Goal: Task Accomplishment & Management: Manage account settings

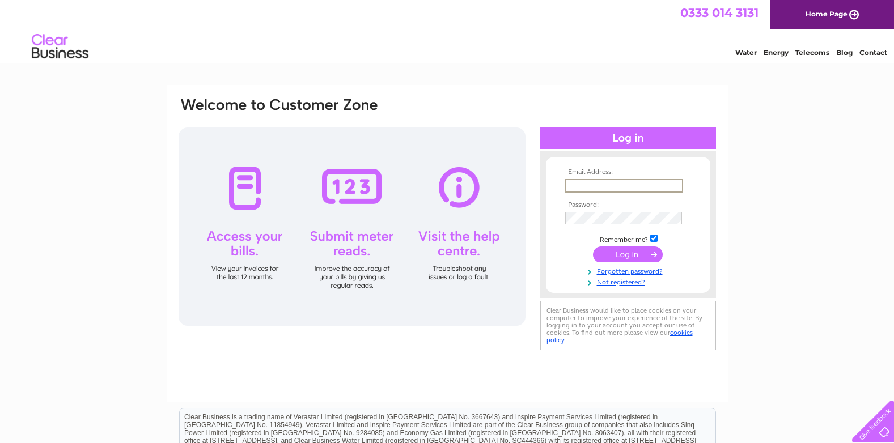
click at [596, 184] on input "text" at bounding box center [624, 186] width 118 height 14
type input "martin@hanneywelding.co.uk"
click at [636, 252] on input "submit" at bounding box center [628, 253] width 70 height 16
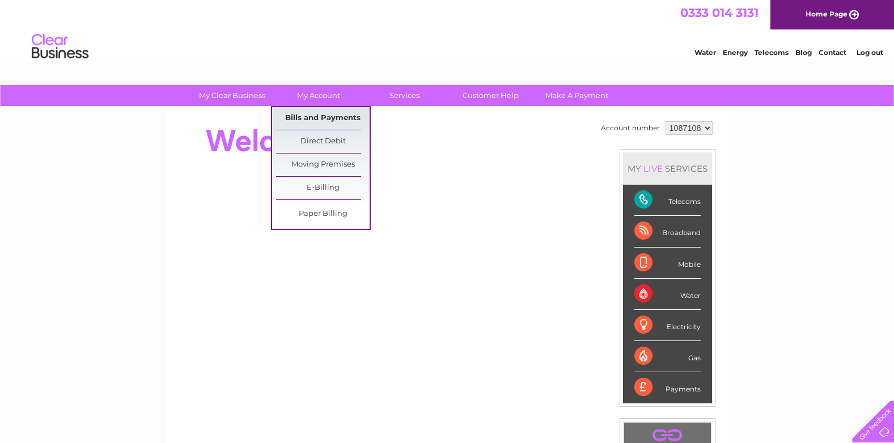
click at [319, 116] on link "Bills and Payments" at bounding box center [323, 118] width 94 height 23
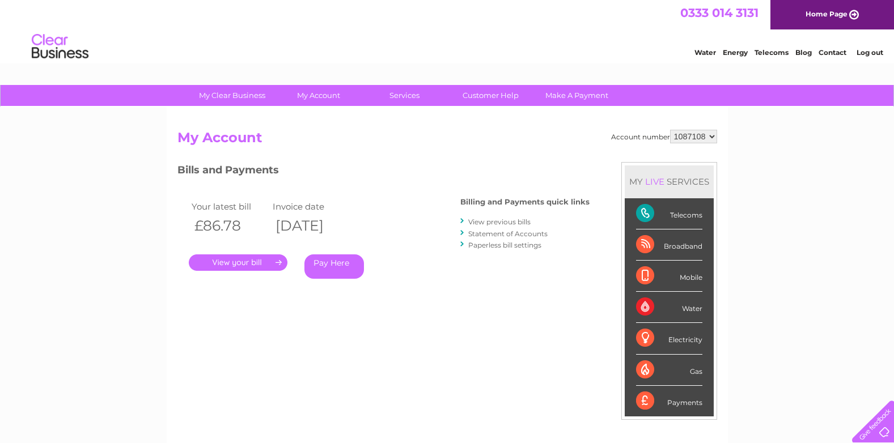
click at [252, 260] on link "." at bounding box center [238, 263] width 99 height 16
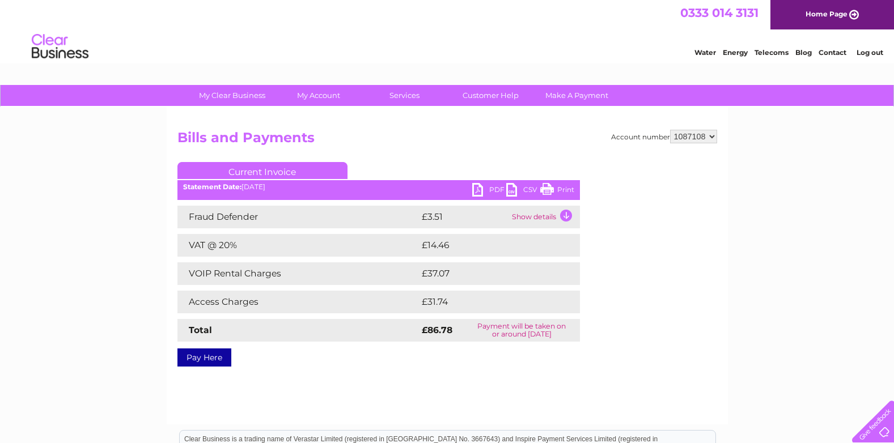
click at [480, 186] on link "PDF" at bounding box center [489, 191] width 34 height 16
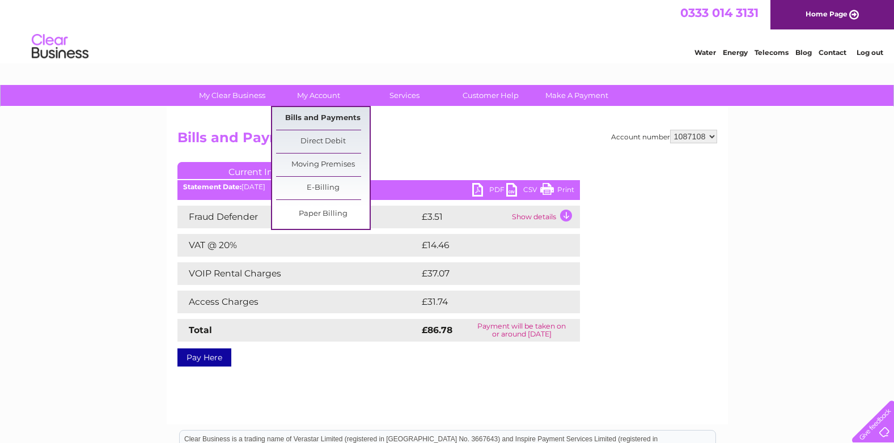
click at [318, 116] on link "Bills and Payments" at bounding box center [323, 118] width 94 height 23
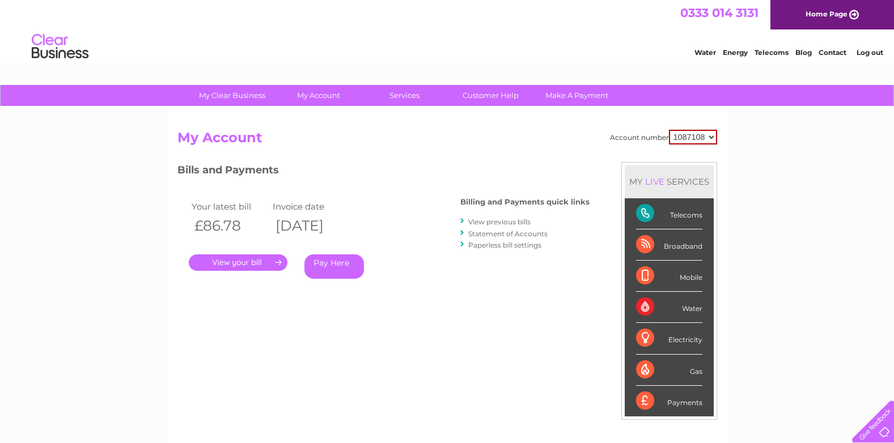
click at [510, 220] on link "View previous bills" at bounding box center [499, 222] width 62 height 9
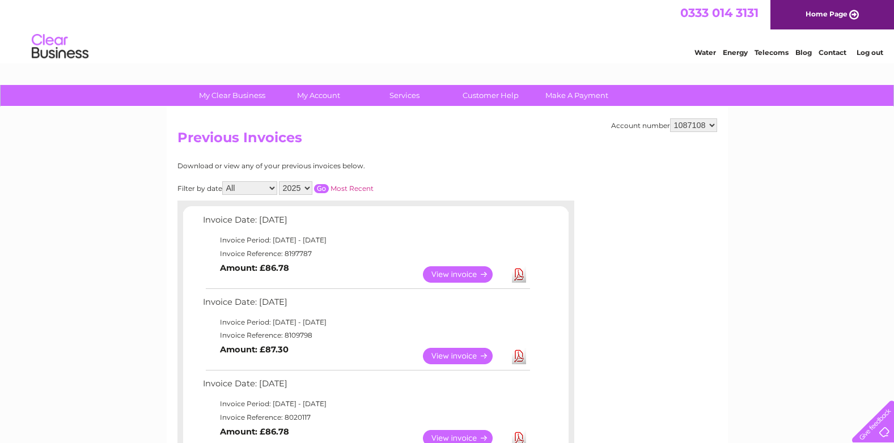
click at [453, 353] on link "View" at bounding box center [464, 356] width 83 height 16
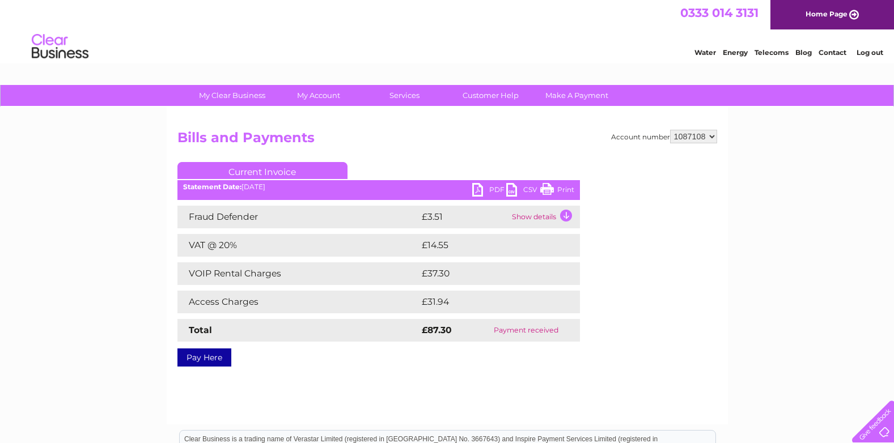
click at [490, 188] on link "PDF" at bounding box center [489, 191] width 34 height 16
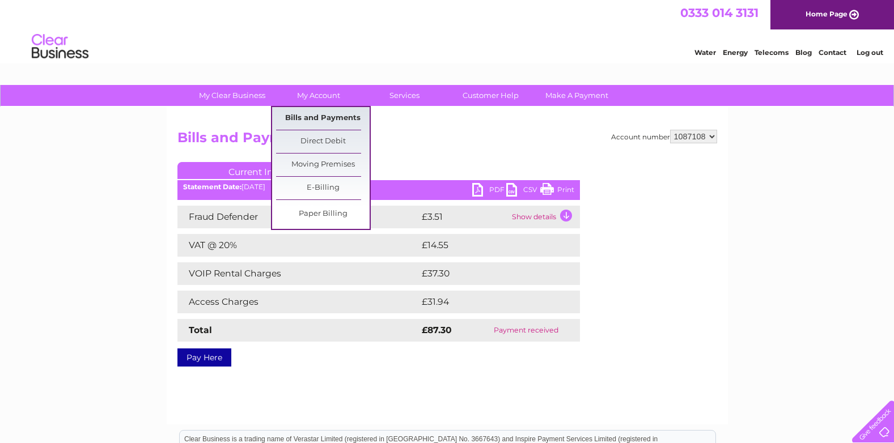
click at [319, 116] on link "Bills and Payments" at bounding box center [323, 118] width 94 height 23
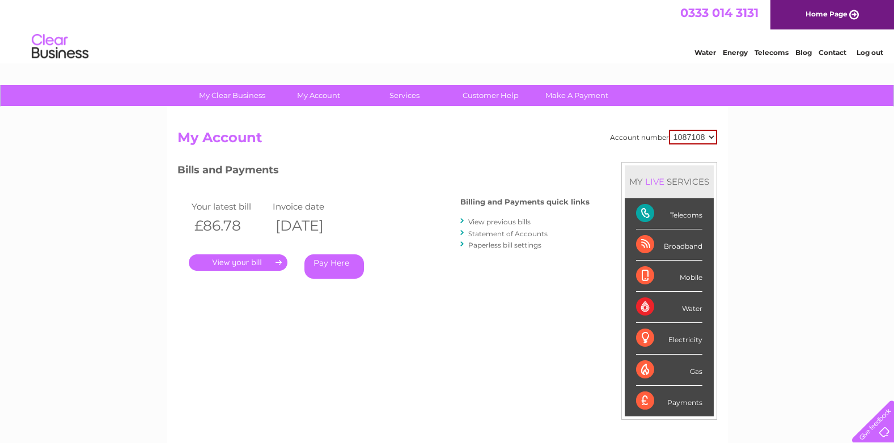
click at [246, 261] on link "." at bounding box center [238, 263] width 99 height 16
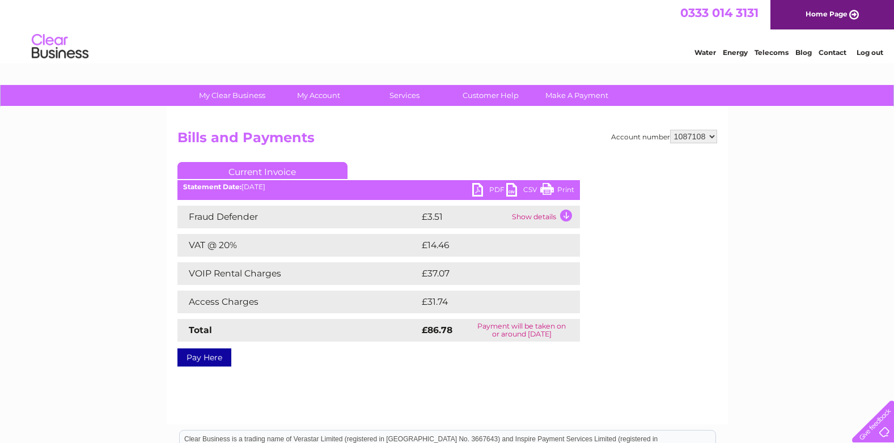
click at [480, 186] on link "PDF" at bounding box center [489, 191] width 34 height 16
click at [871, 52] on link "Log out" at bounding box center [870, 52] width 27 height 9
